Goal: Task Accomplishment & Management: Use online tool/utility

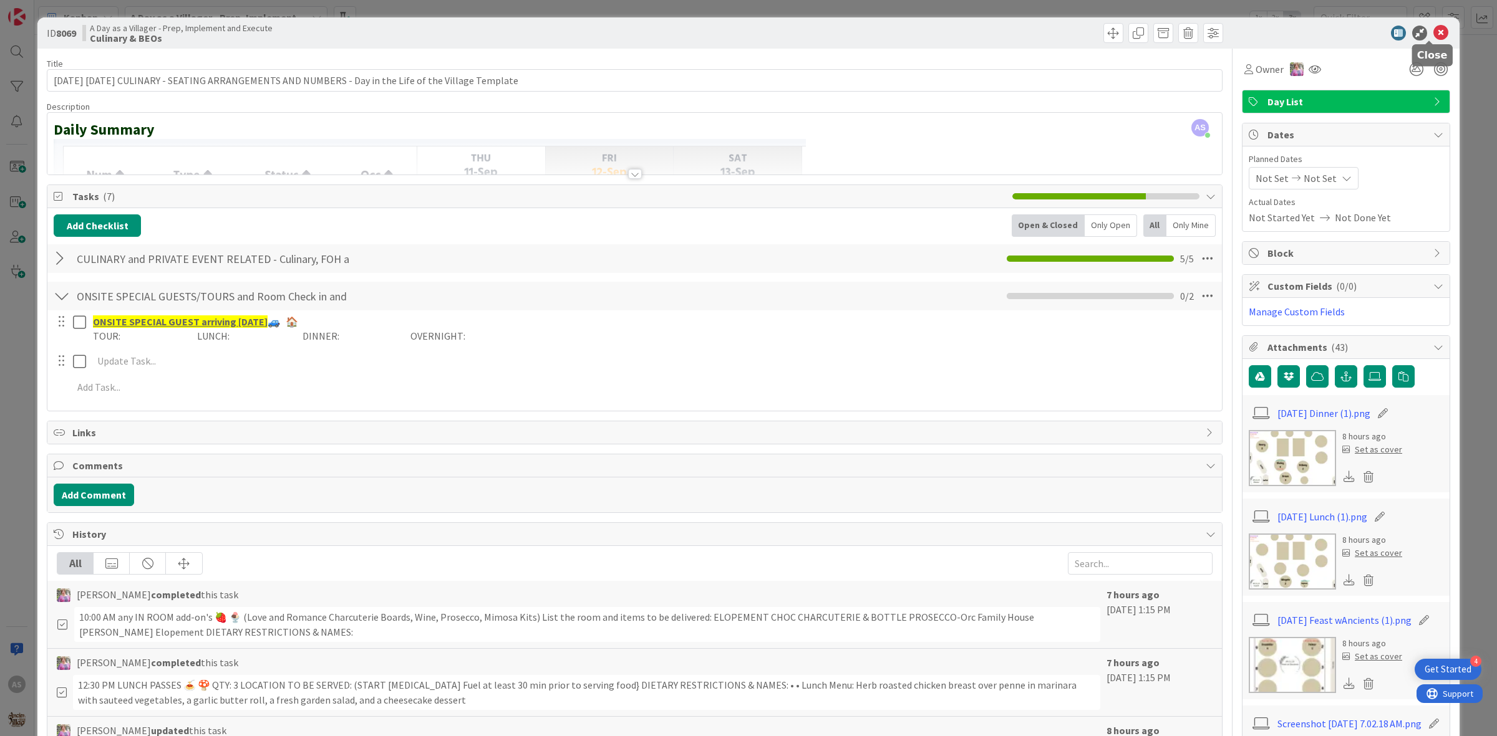
click at [1433, 28] on icon at bounding box center [1440, 33] width 15 height 15
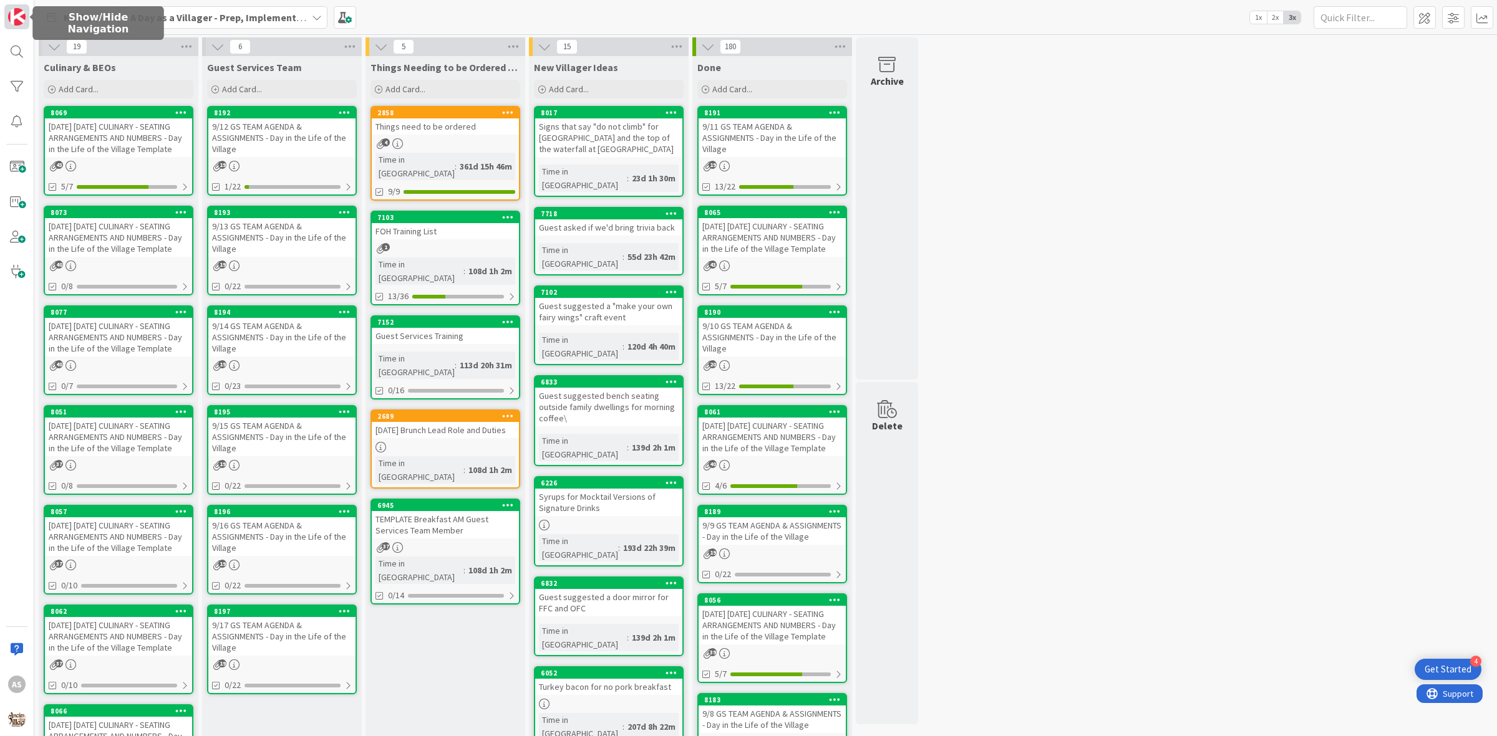
click at [17, 11] on img at bounding box center [16, 16] width 17 height 17
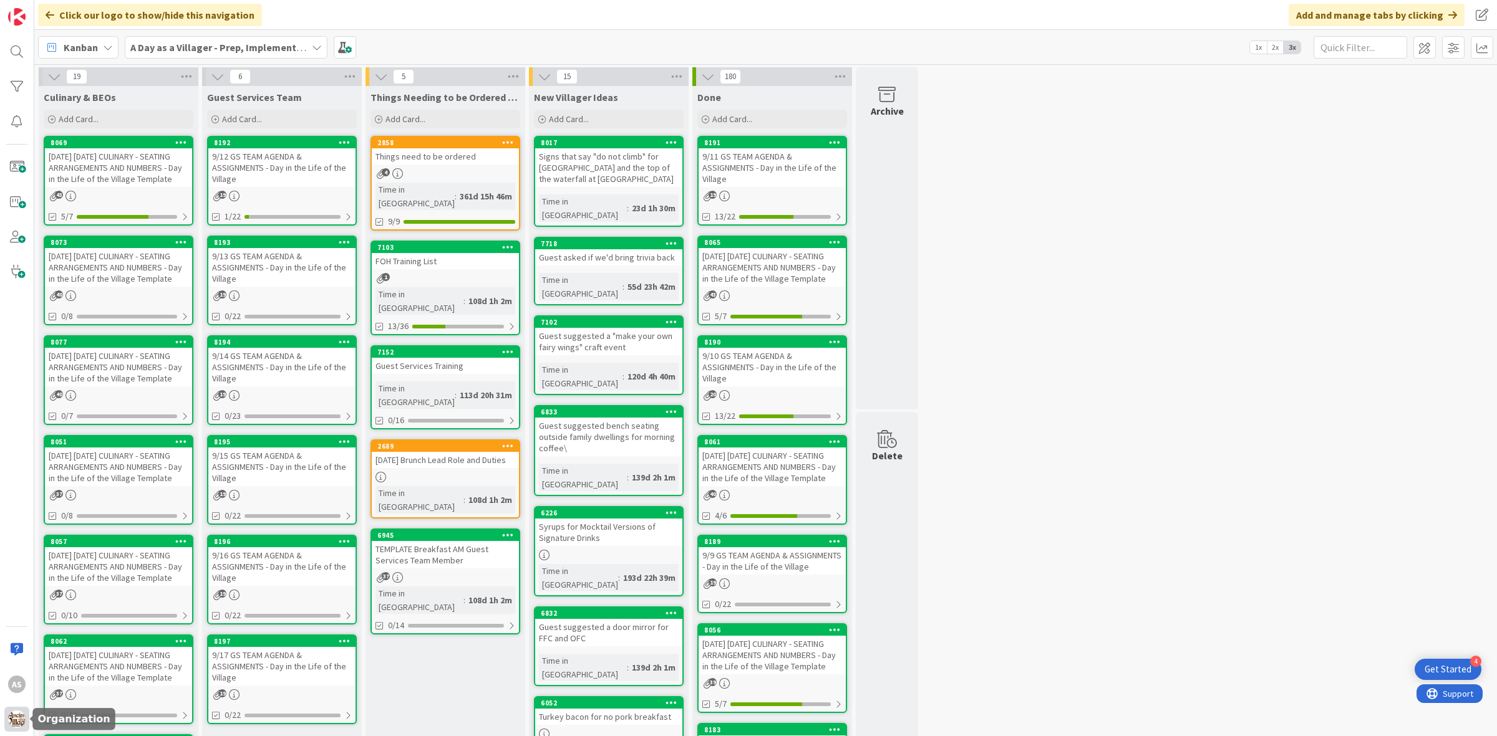
click at [17, 717] on img at bounding box center [16, 719] width 17 height 17
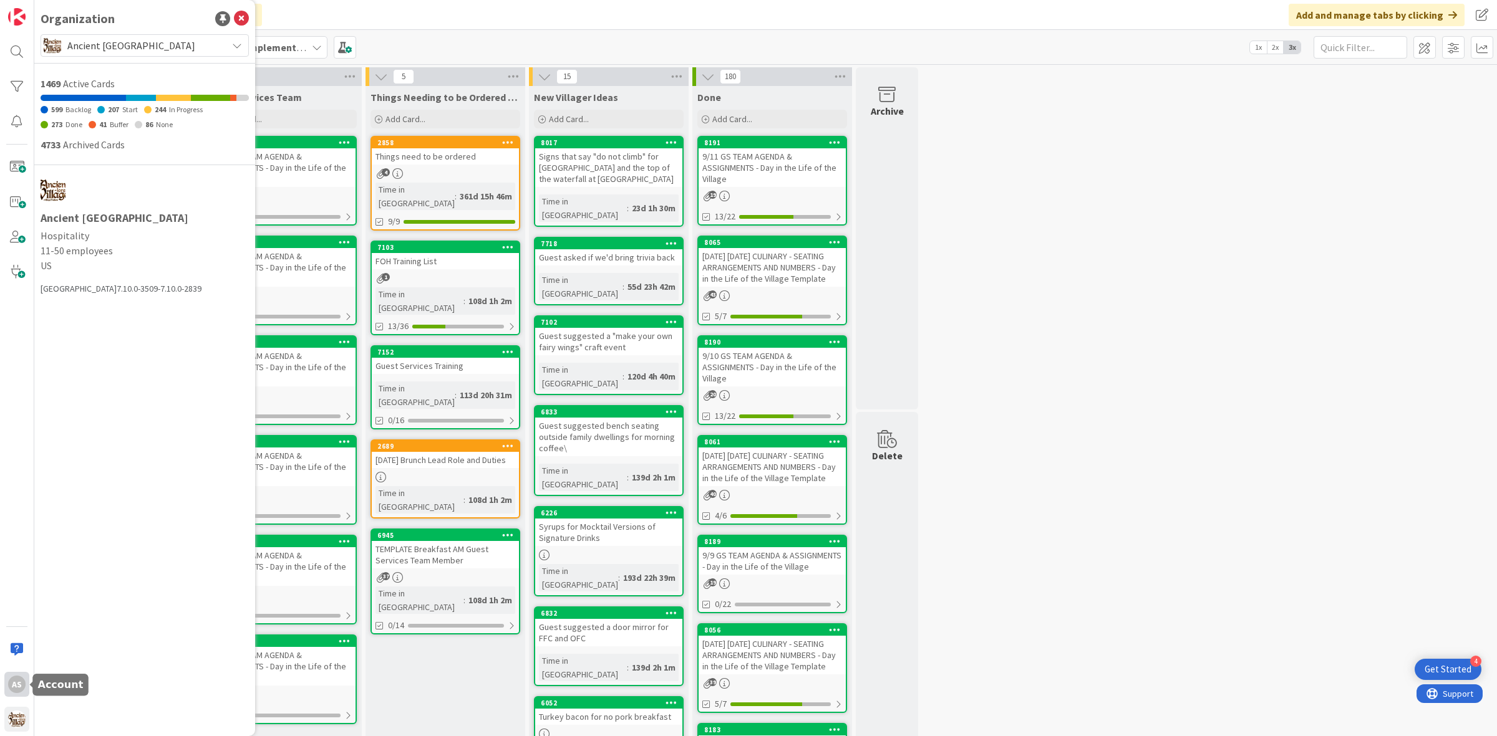
click at [19, 684] on div "AS" at bounding box center [16, 684] width 17 height 17
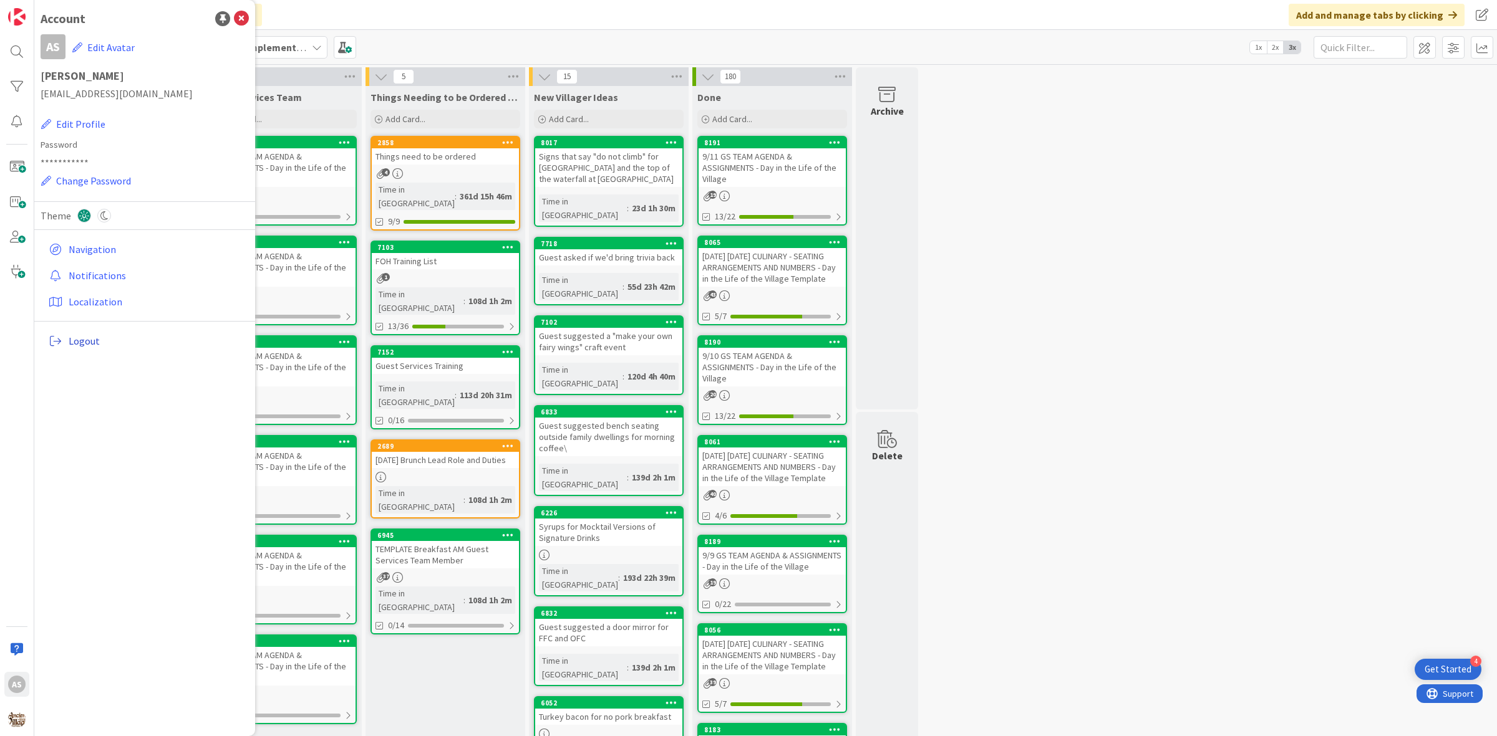
click at [90, 340] on span "Logout" at bounding box center [156, 341] width 175 height 15
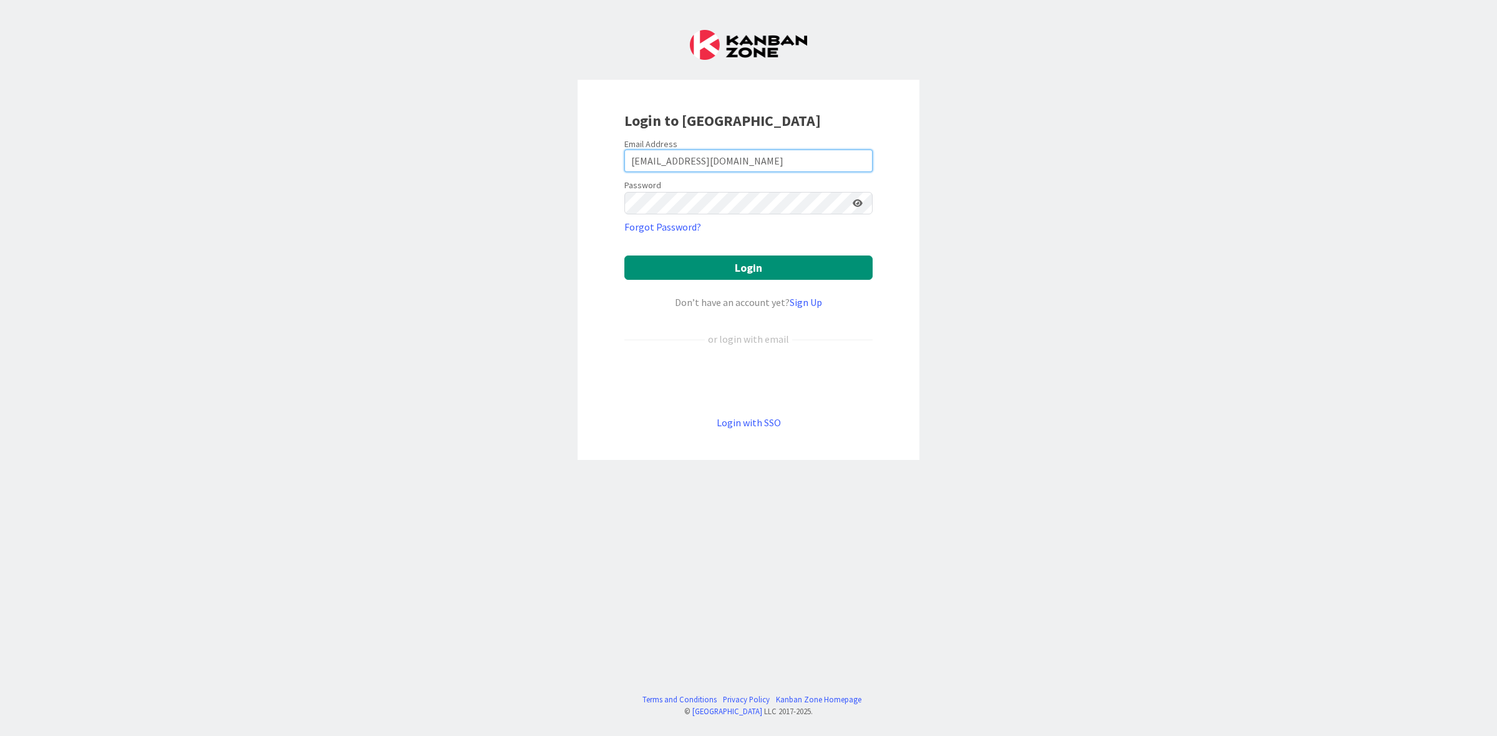
drag, startPoint x: 776, startPoint y: 150, endPoint x: 460, endPoint y: 169, distance: 317.4
click at [460, 169] on div "Login to [GEOGRAPHIC_DATA] Email Address [EMAIL_ADDRESS][DOMAIN_NAME] Password …" at bounding box center [748, 368] width 1497 height 736
type input "[EMAIL_ADDRESS][DOMAIN_NAME]"
click at [855, 204] on icon at bounding box center [857, 203] width 10 height 9
click at [781, 278] on button "Login" at bounding box center [748, 268] width 248 height 24
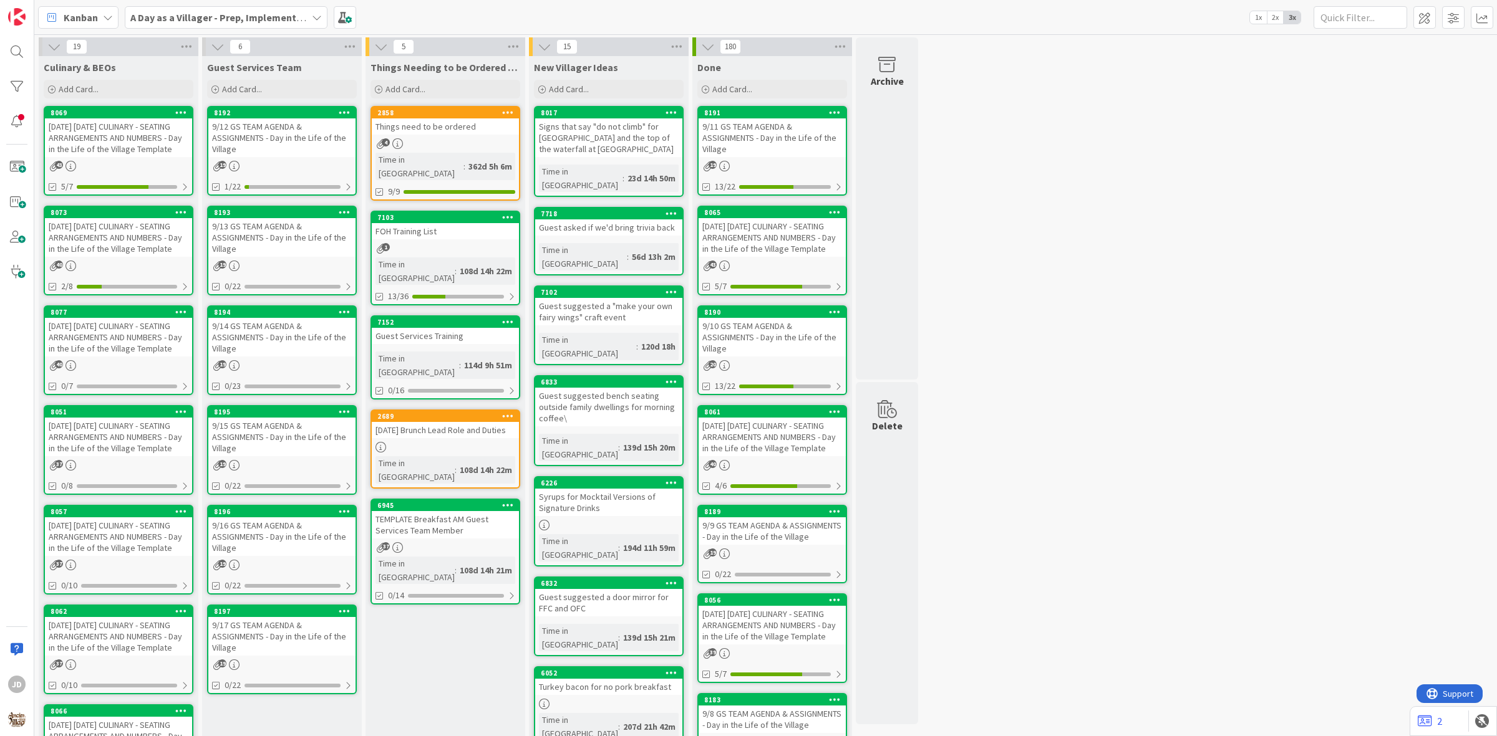
click at [136, 234] on div "[DATE] [DATE] CULINARY - SEATING ARRANGEMENTS AND NUMBERS - Day in the Life of …" at bounding box center [118, 237] width 147 height 39
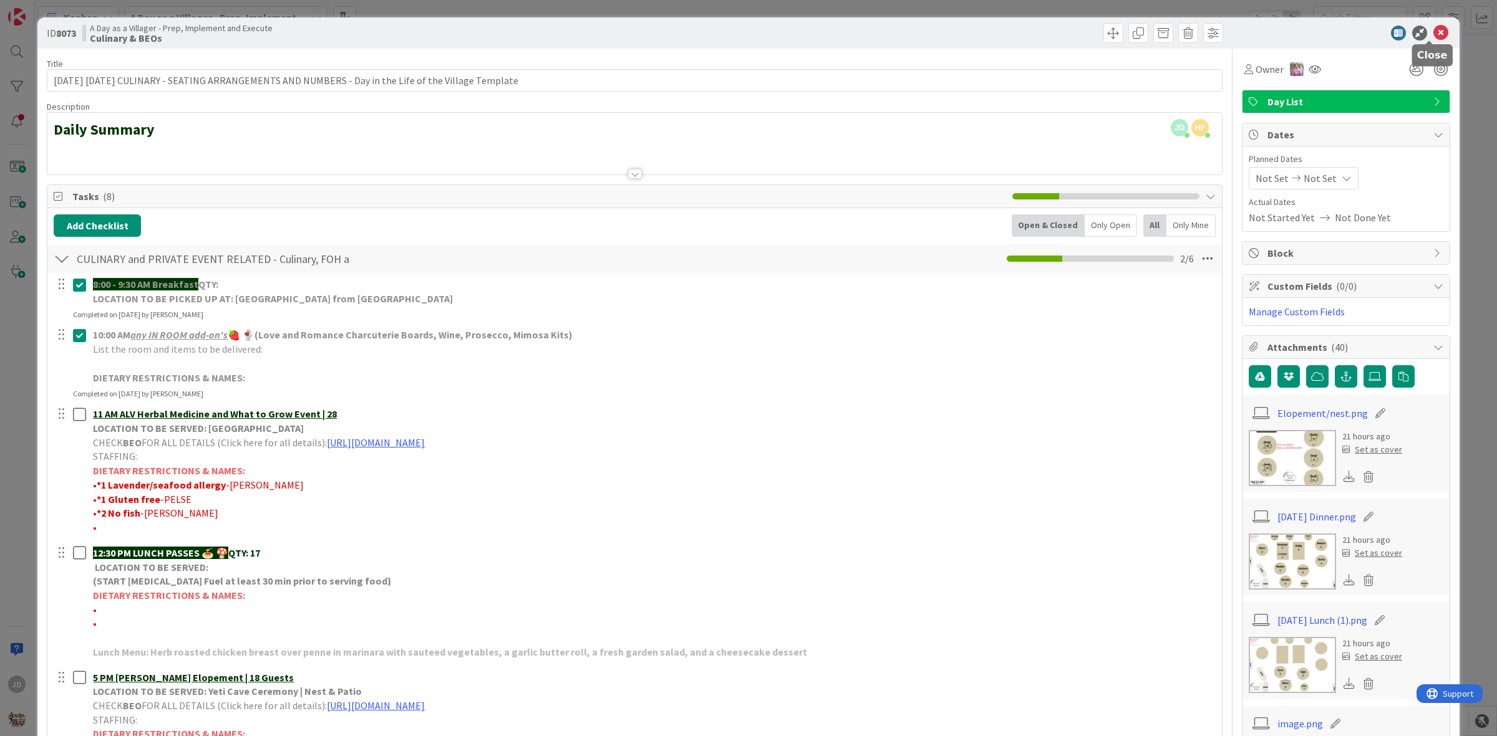
click at [1433, 32] on icon at bounding box center [1440, 33] width 15 height 15
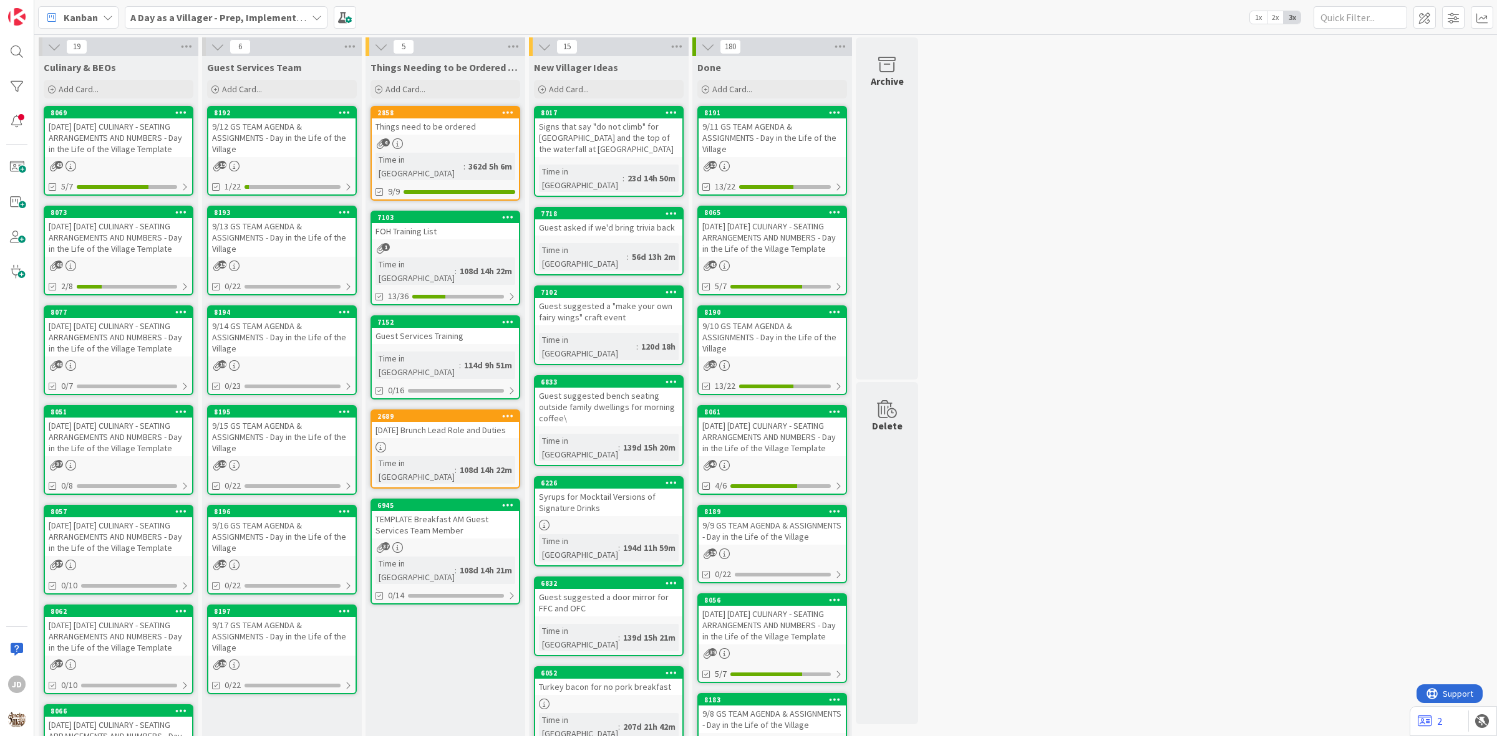
click at [145, 226] on div "[DATE] [DATE] CULINARY - SEATING ARRANGEMENTS AND NUMBERS - Day in the Life of …" at bounding box center [118, 237] width 147 height 39
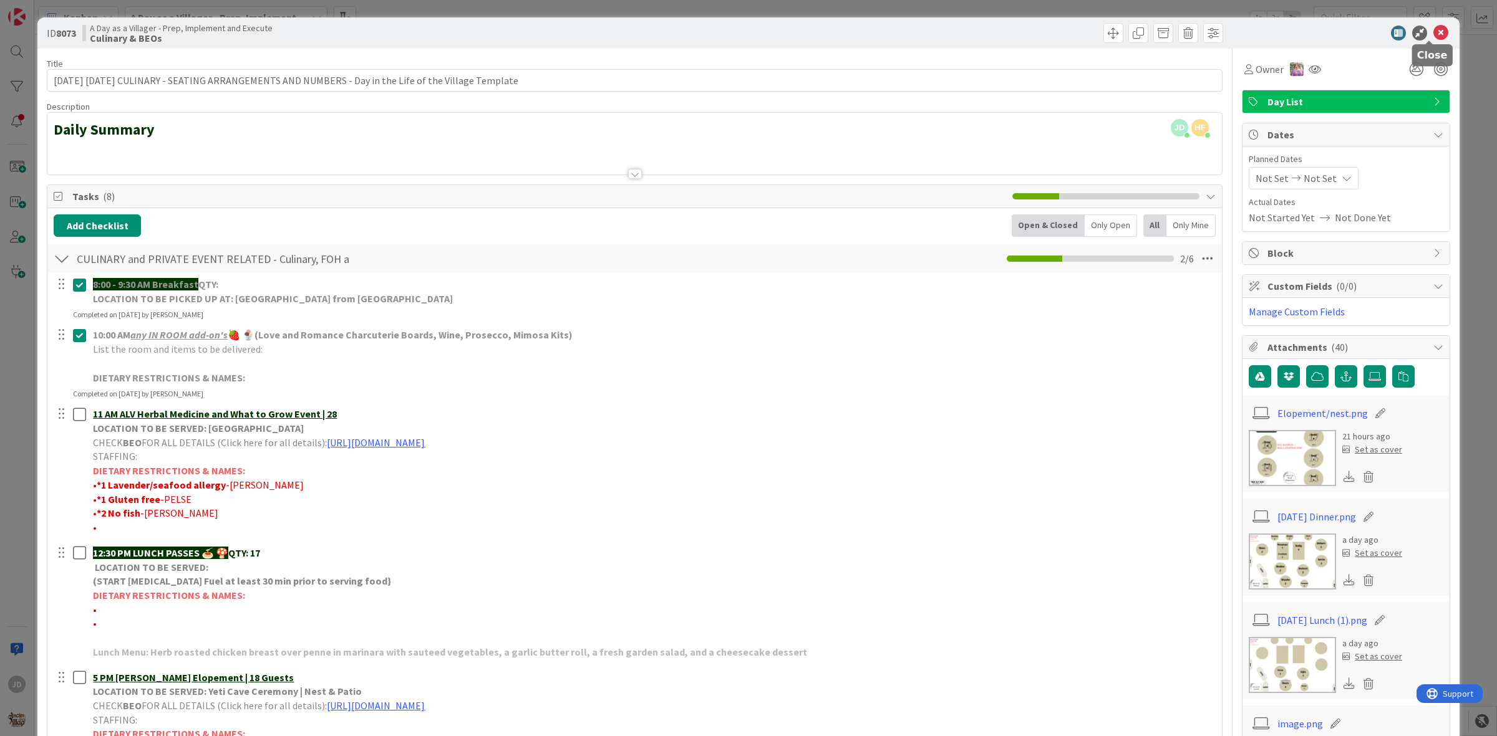
click at [1433, 39] on icon at bounding box center [1440, 33] width 15 height 15
